Goal: Task Accomplishment & Management: Complete application form

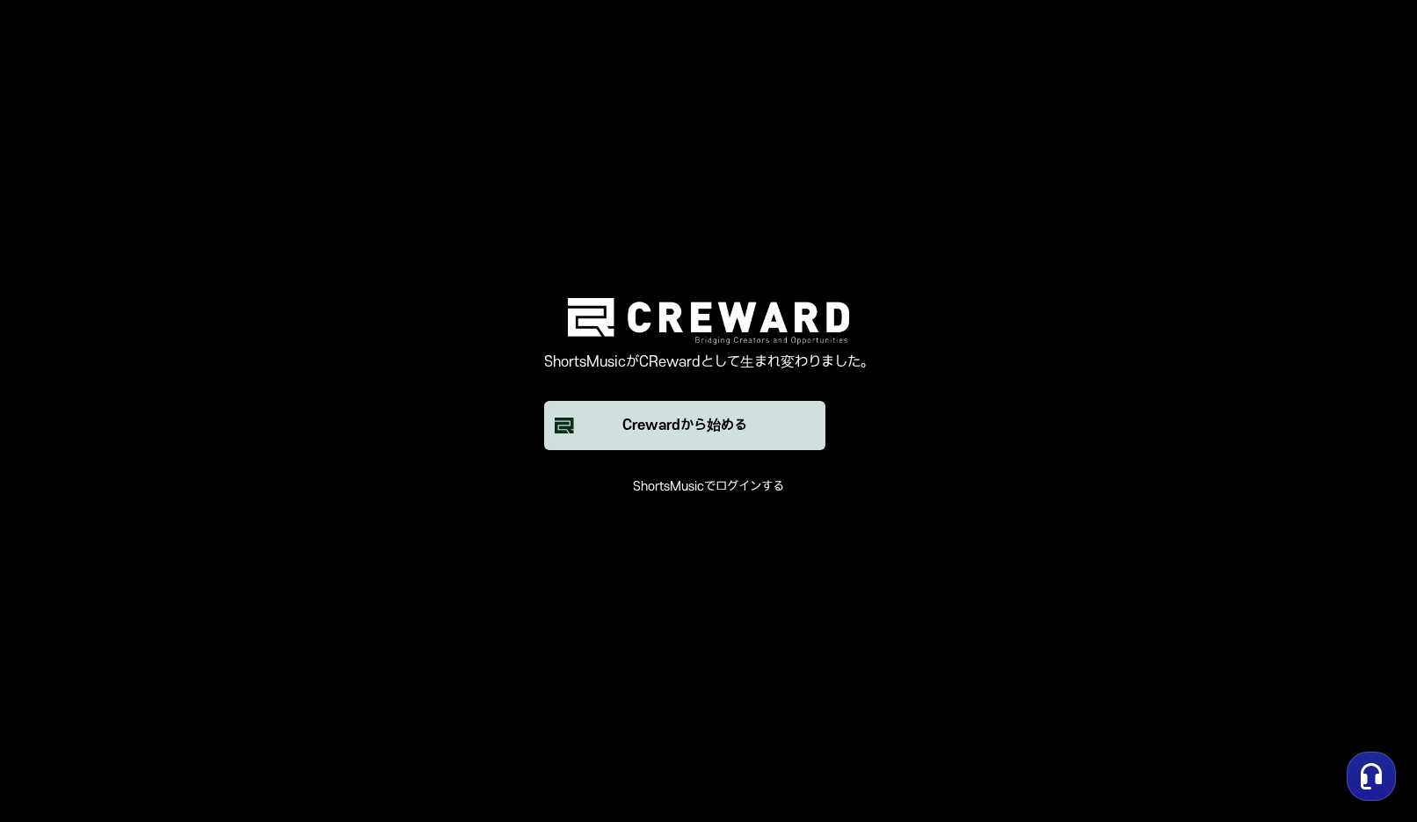
click at [760, 419] on button "Crewardから始める" at bounding box center [684, 425] width 281 height 49
click at [668, 442] on button "Crewardから始める" at bounding box center [684, 425] width 281 height 49
